Goal: Task Accomplishment & Management: Complete application form

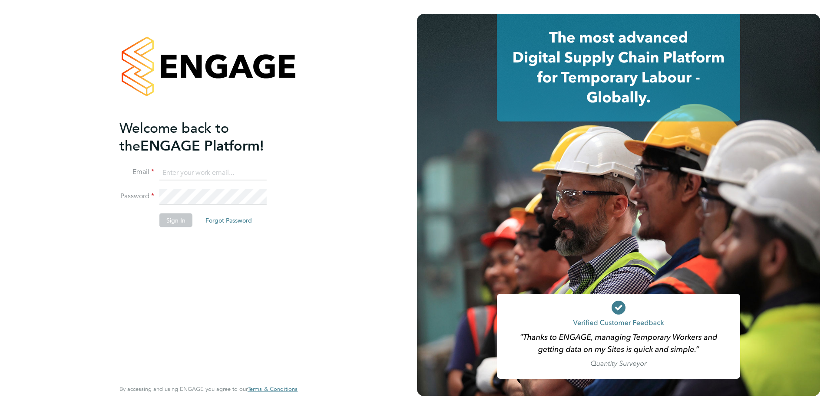
click at [192, 170] on input at bounding box center [212, 173] width 107 height 16
type input "info@cbwstaffingsolutions.com"
click at [181, 220] on button "Sign In" at bounding box center [175, 220] width 33 height 14
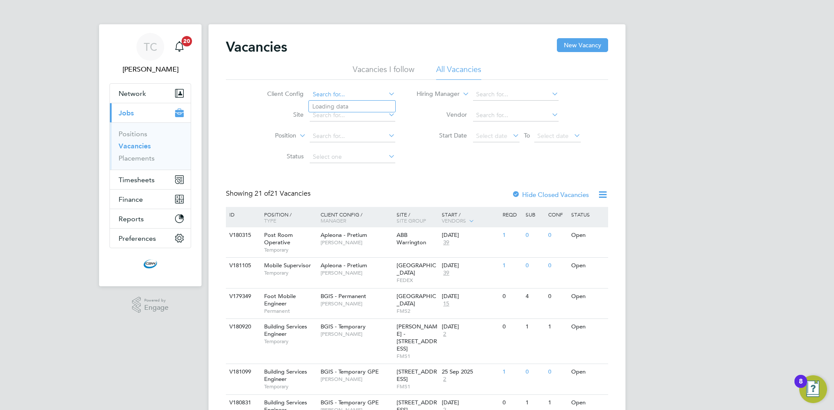
click at [344, 98] on input at bounding box center [353, 95] width 86 height 12
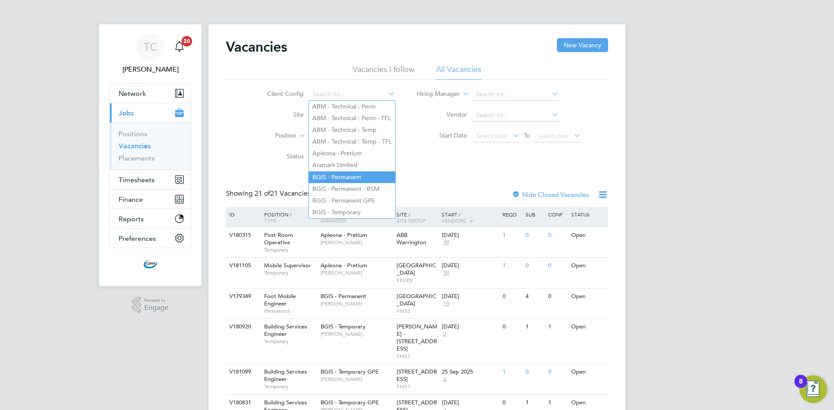
click at [351, 174] on li "BGIS - Permanent" at bounding box center [352, 178] width 86 height 12
type input "BGIS - Permanent"
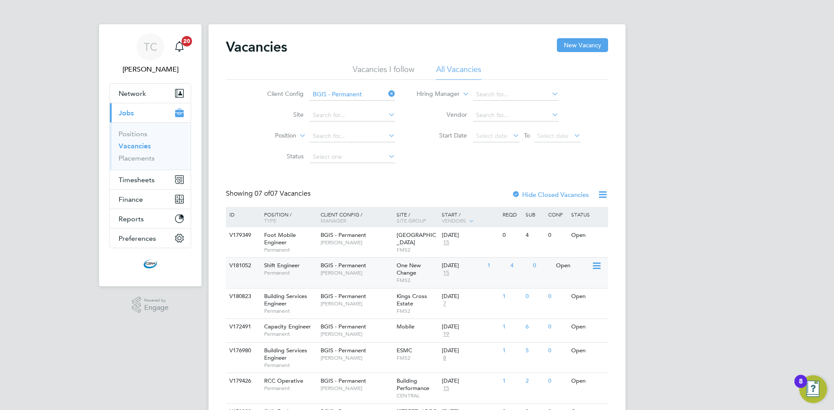
click at [441, 282] on div "V181052 Shift Engineer Permanent BGIS - Permanent [PERSON_NAME] One New Change …" at bounding box center [417, 273] width 382 height 30
click at [386, 270] on span "[PERSON_NAME]" at bounding box center [356, 273] width 72 height 7
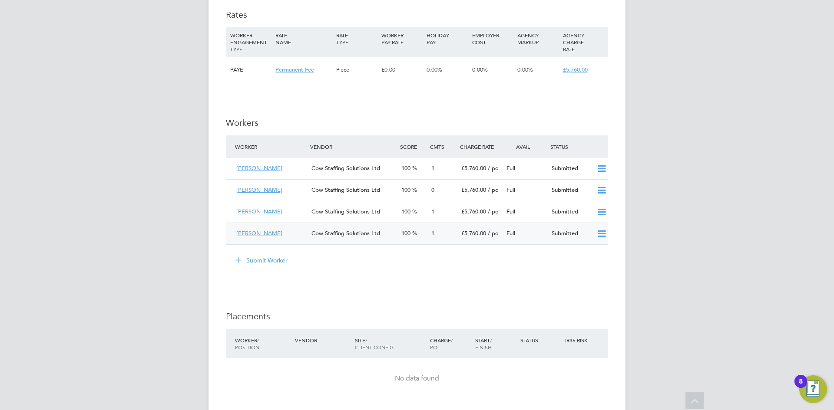
scroll to position [1042, 0]
click at [269, 258] on button "Submit Worker" at bounding box center [261, 259] width 65 height 14
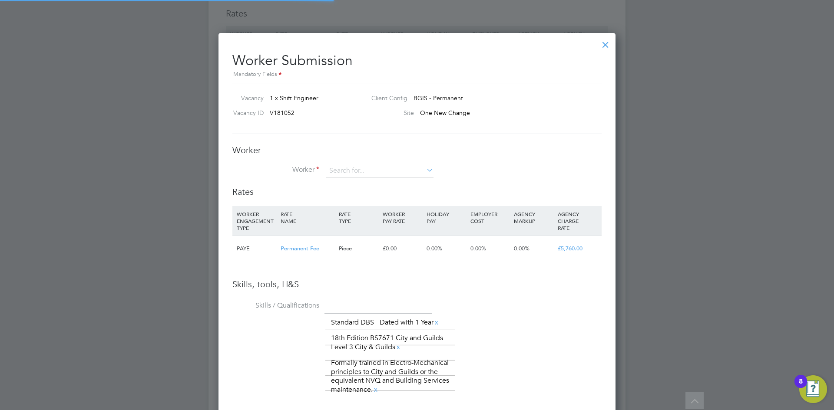
scroll to position [13, 226]
click at [376, 170] on input at bounding box center [379, 171] width 107 height 13
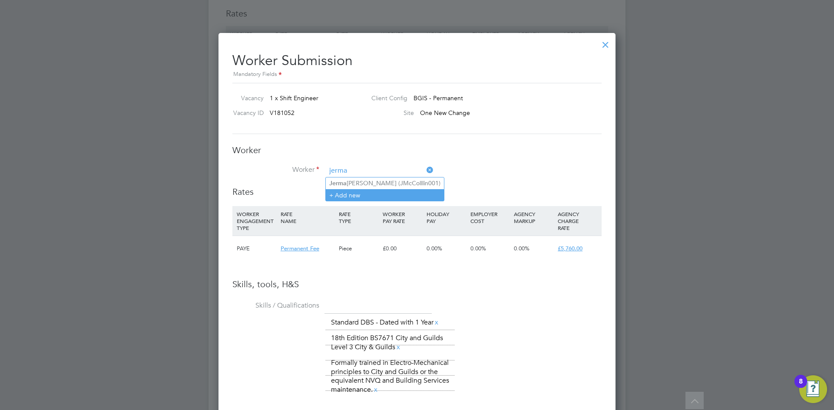
type input "jerma"
click at [370, 190] on li "+ Add new" at bounding box center [385, 195] width 118 height 12
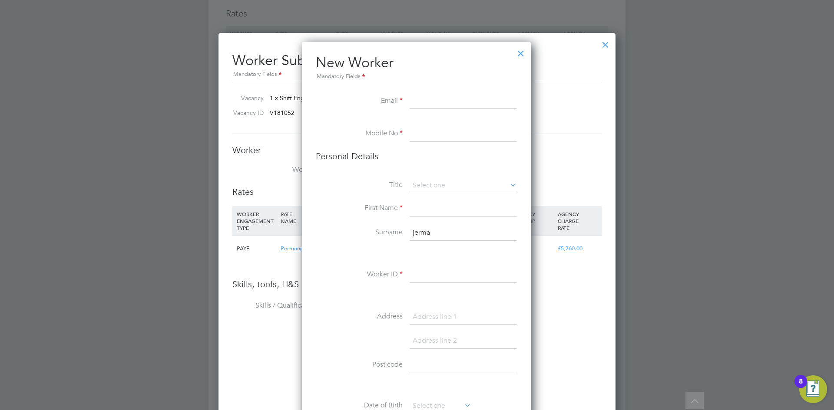
paste input "jermainehaywood@rocketmail.com"
type input "jermainehaywood@rocketmail.com"
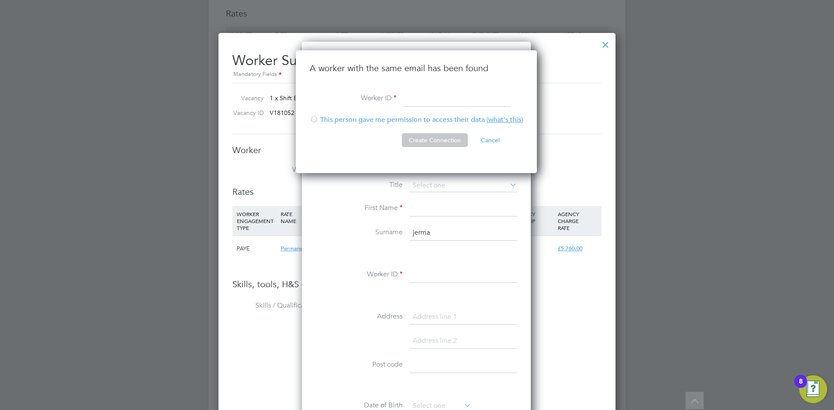
click at [309, 120] on div "A worker with the same email has been found Worker ID This person gave me permi…" at bounding box center [416, 111] width 241 height 123
click at [310, 120] on div at bounding box center [314, 120] width 9 height 9
drag, startPoint x: 418, startPoint y: 98, endPoint x: 423, endPoint y: 99, distance: 5.2
click at [418, 98] on input at bounding box center [456, 99] width 107 height 16
type input "JHaywood001"
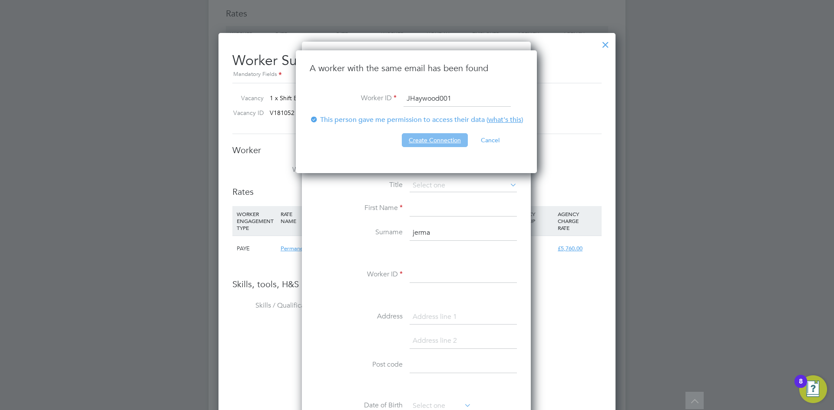
click at [447, 142] on button "Create Connection" at bounding box center [435, 140] width 66 height 14
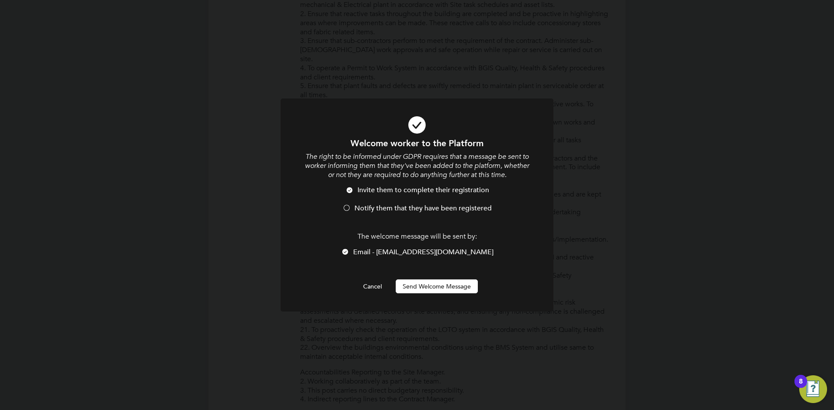
click at [344, 208] on div at bounding box center [346, 209] width 9 height 9
click at [427, 290] on button "Send Welcome Message" at bounding box center [437, 287] width 82 height 14
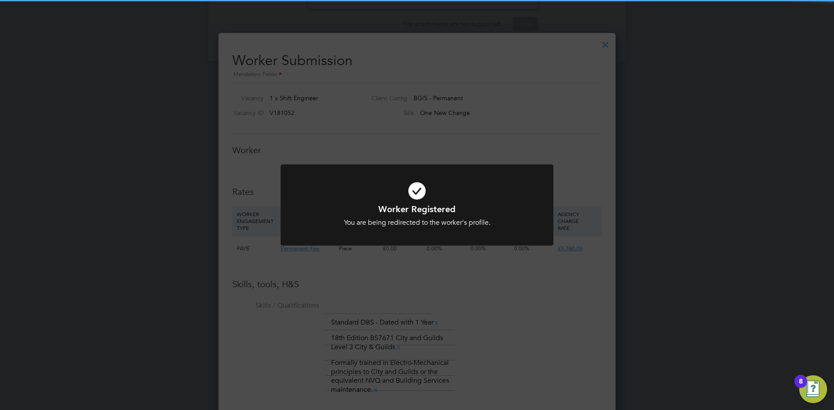
click at [505, 144] on div "Worker Registered You are being redirected to the worker's profile. Cancel Okay" at bounding box center [417, 205] width 834 height 410
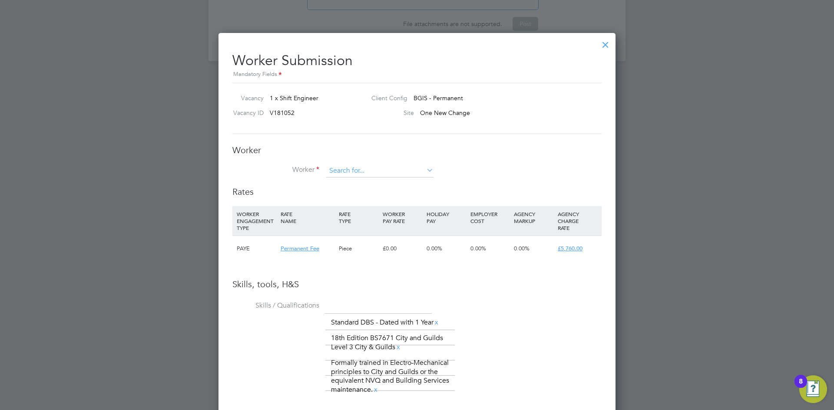
click at [418, 166] on input at bounding box center [379, 171] width 107 height 13
click at [390, 181] on li "Jermaine Haywoo d (JHaywood001)" at bounding box center [390, 184] width 129 height 12
type input "Jermaine Haywood (JHaywood001)"
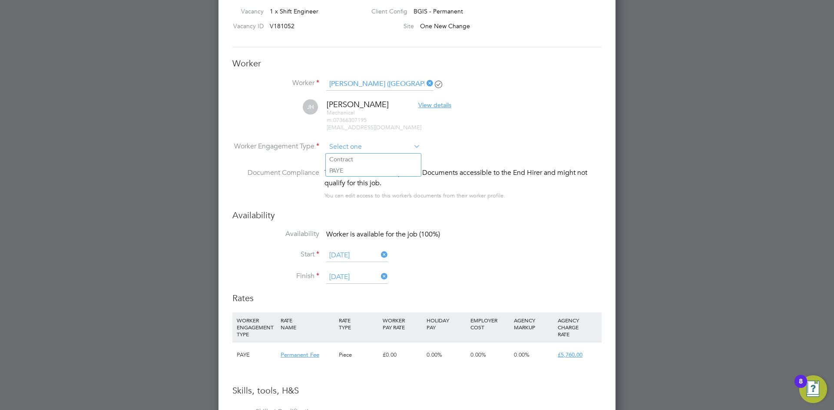
click at [357, 143] on input at bounding box center [373, 147] width 94 height 13
click at [351, 166] on li "PAYE" at bounding box center [373, 170] width 95 height 11
type input "PAYE"
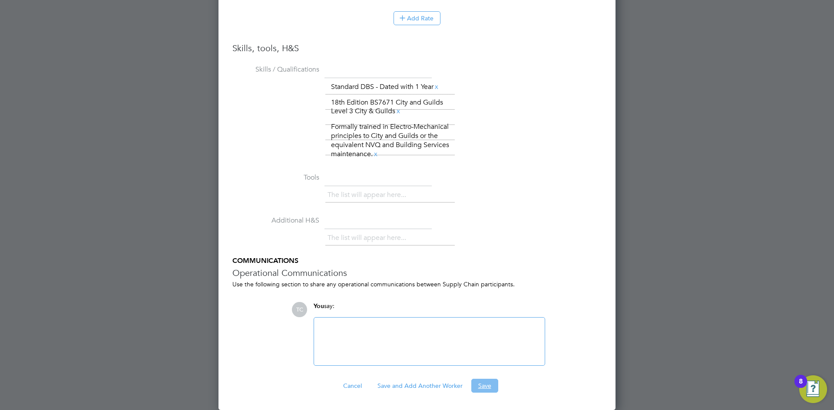
click at [480, 383] on button "Save" at bounding box center [484, 386] width 27 height 14
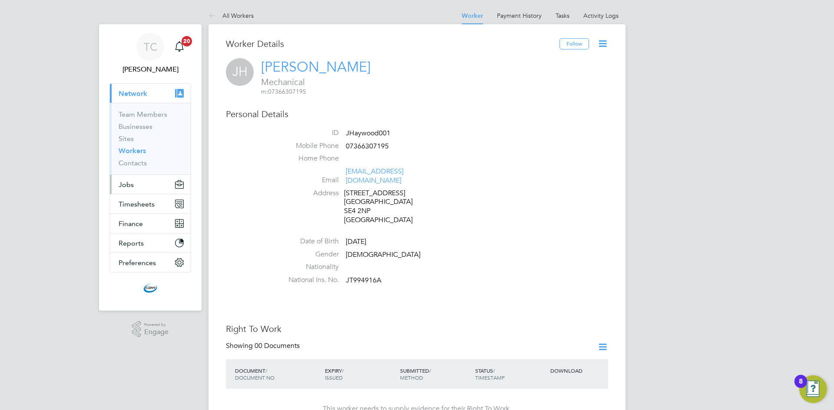
click at [133, 189] on button "Jobs" at bounding box center [150, 184] width 81 height 19
click at [125, 188] on span "Jobs" at bounding box center [126, 185] width 15 height 8
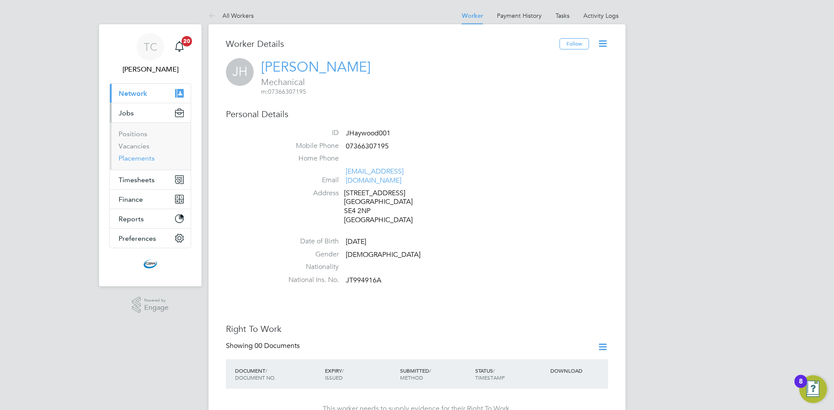
click at [137, 161] on link "Placements" at bounding box center [137, 158] width 36 height 8
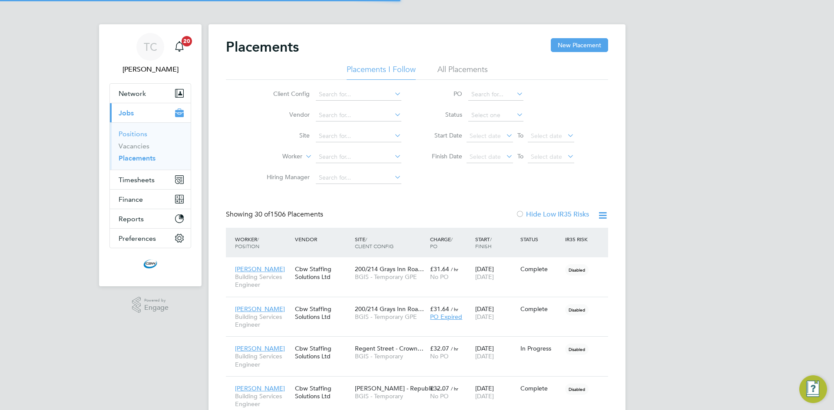
click at [140, 135] on link "Positions" at bounding box center [133, 134] width 29 height 8
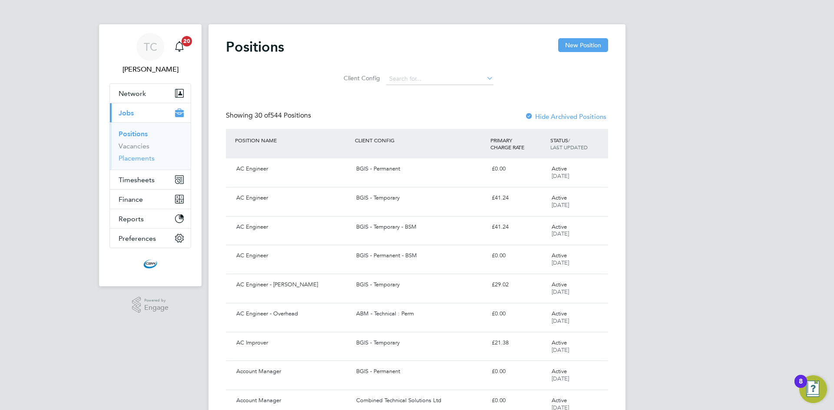
click at [148, 157] on link "Placements" at bounding box center [137, 158] width 36 height 8
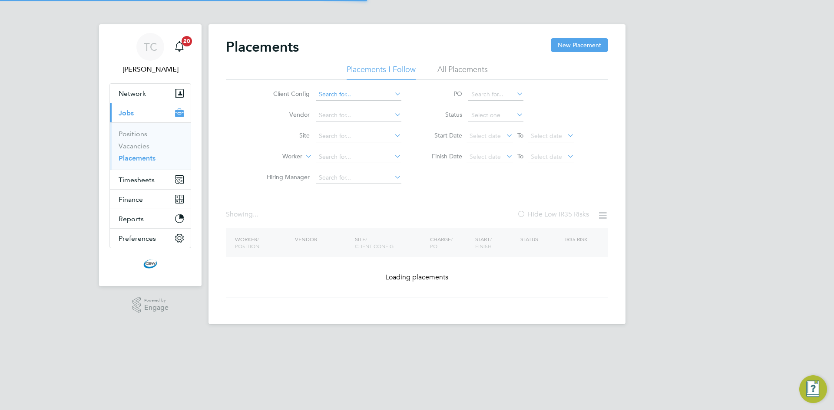
click at [370, 90] on input at bounding box center [359, 95] width 86 height 12
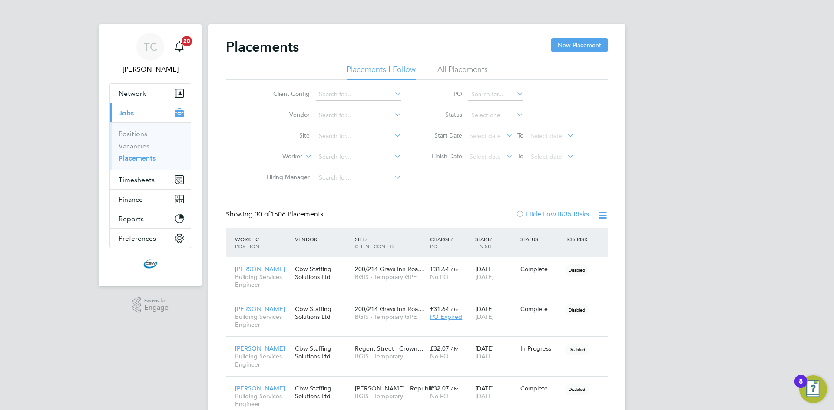
click at [363, 177] on li "BGIS - Permanent" at bounding box center [358, 178] width 86 height 12
type input "BGIS - Permanent"
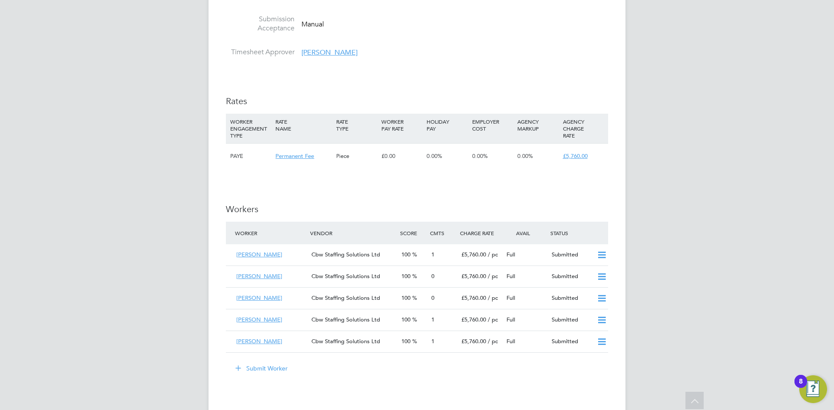
scroll to position [955, 0]
click at [307, 283] on div "Jermaine Haywood" at bounding box center [270, 276] width 75 height 14
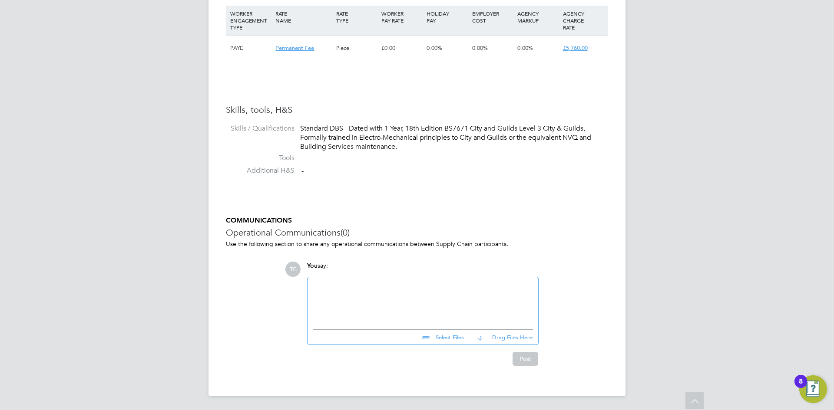
click at [454, 334] on input "file" at bounding box center [468, 336] width 130 height 12
type input "C:\fakepath\Jermaine Haywood CBW Staffing Solutions CV.docx"
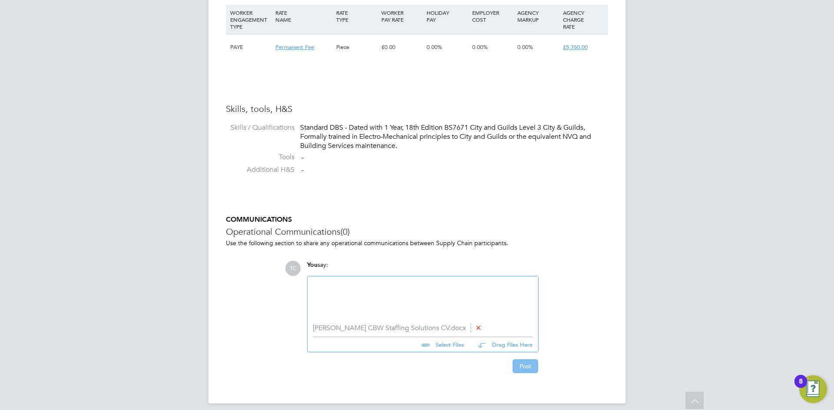
click at [515, 368] on button "Post" at bounding box center [525, 367] width 26 height 14
